Goal: Navigation & Orientation: Find specific page/section

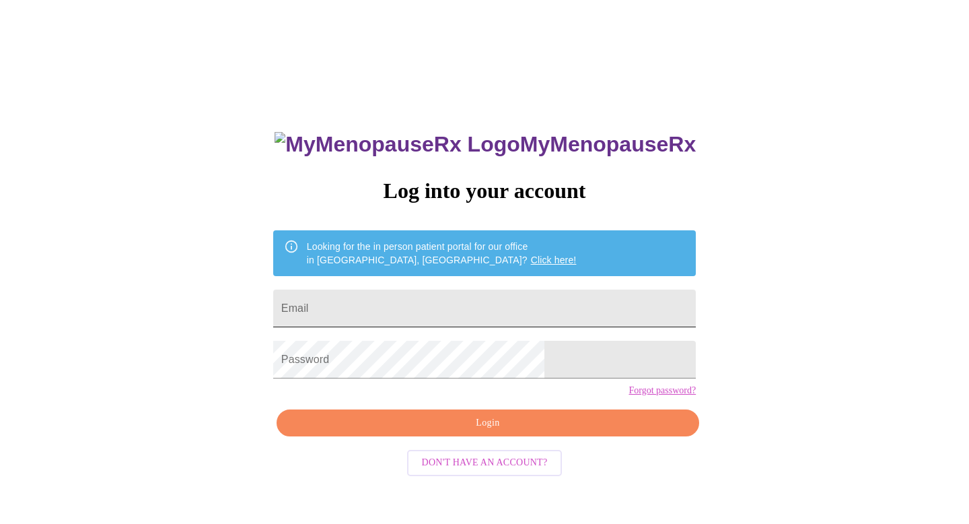
click at [419, 312] on input "Email" at bounding box center [484, 308] width 423 height 38
type input "[EMAIL_ADDRESS][DOMAIN_NAME]"
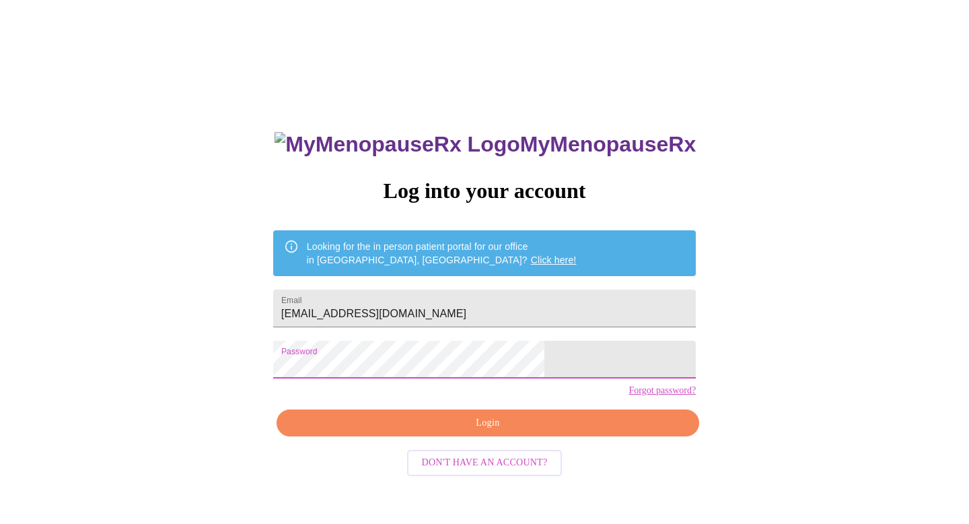
click at [469, 431] on span "Login" at bounding box center [488, 423] width 392 height 17
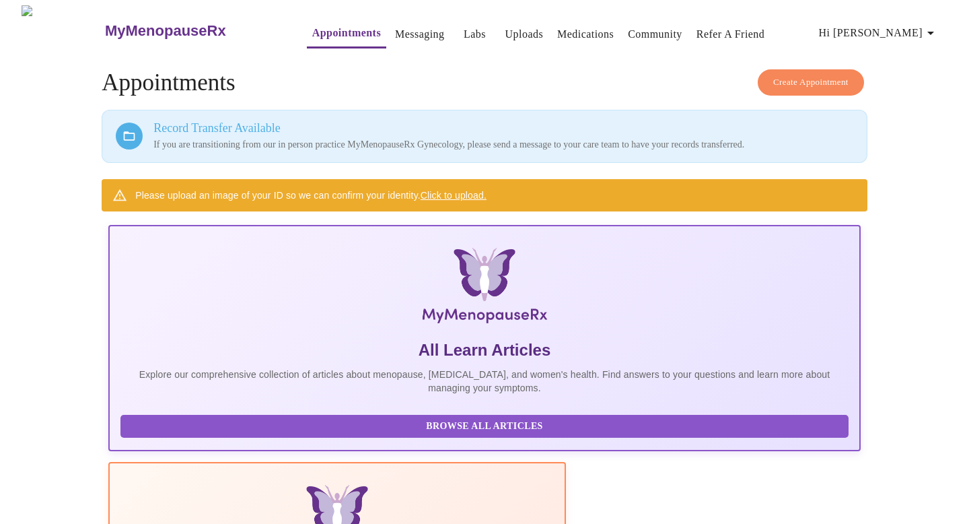
click at [395, 30] on link "Messaging" at bounding box center [419, 34] width 49 height 19
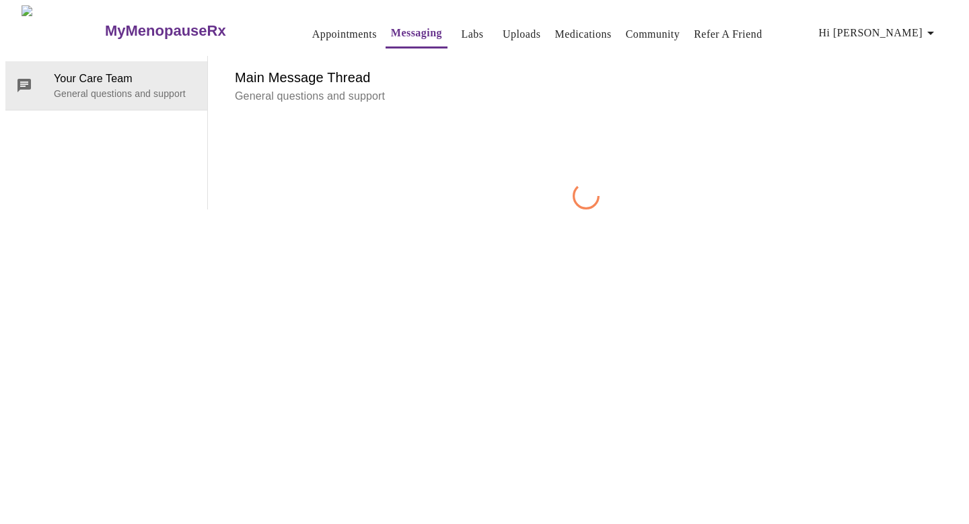
scroll to position [50, 0]
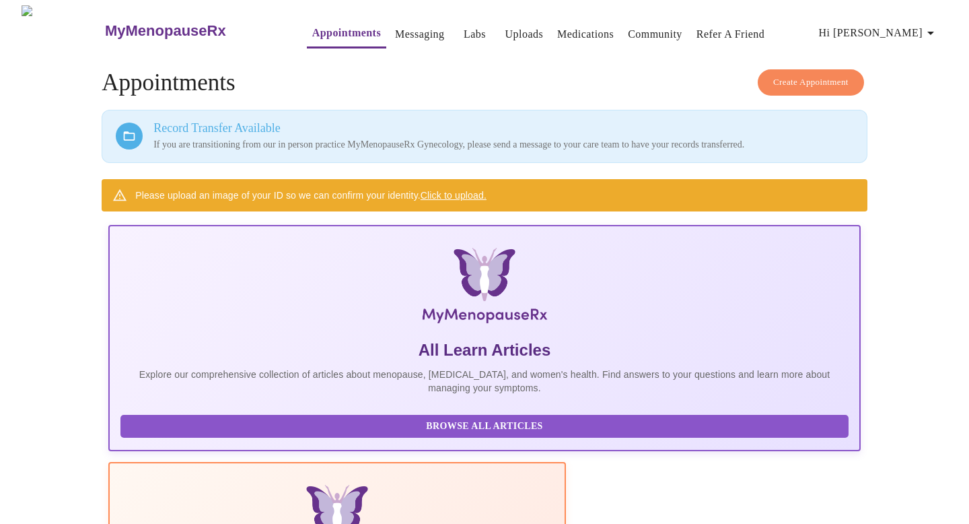
click at [137, 32] on h3 "MyMenopauseRx" at bounding box center [165, 31] width 121 height 18
click at [153, 22] on h3 "MyMenopauseRx" at bounding box center [165, 31] width 121 height 18
click at [464, 26] on link "Labs" at bounding box center [475, 34] width 22 height 19
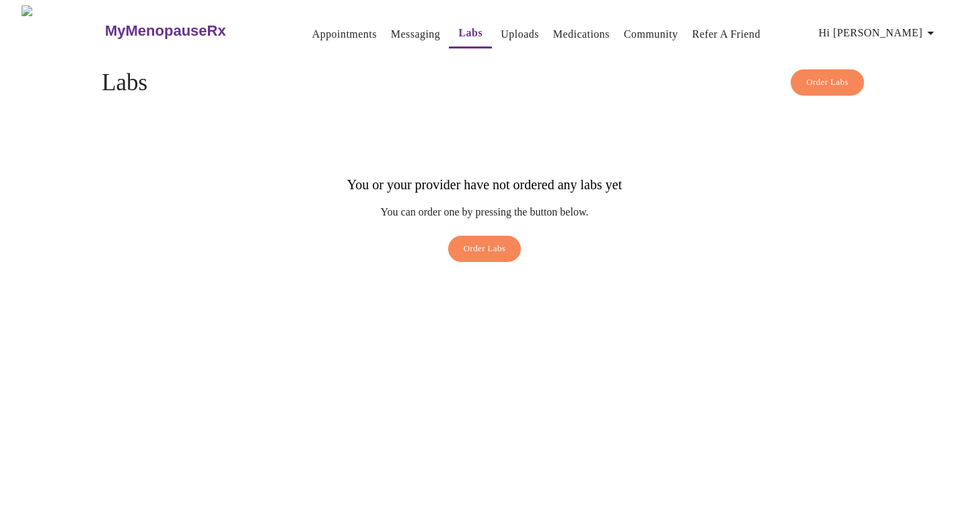
click at [934, 32] on icon "button" at bounding box center [931, 33] width 16 height 16
click at [909, 57] on li "Billing" at bounding box center [914, 52] width 62 height 24
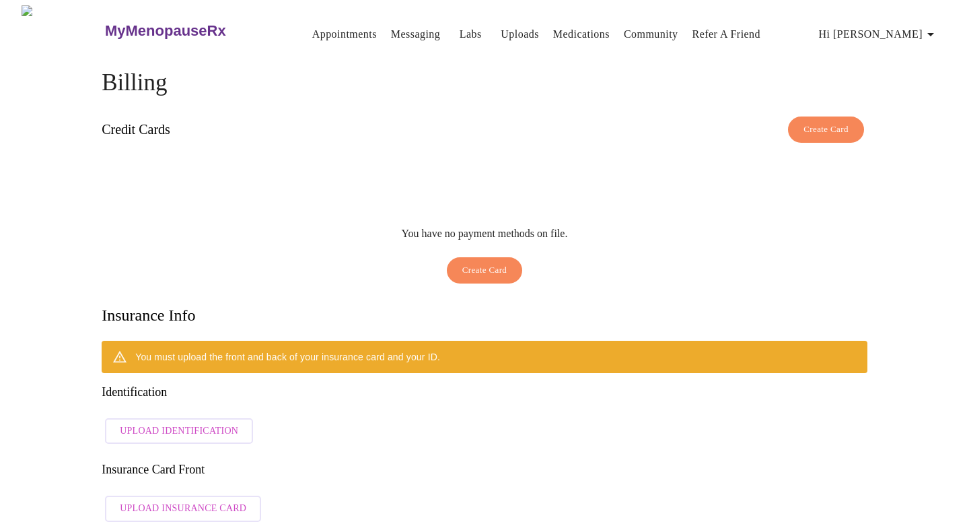
click at [105, 26] on h3 "MyMenopauseRx" at bounding box center [165, 31] width 121 height 18
